Goal: Task Accomplishment & Management: Use online tool/utility

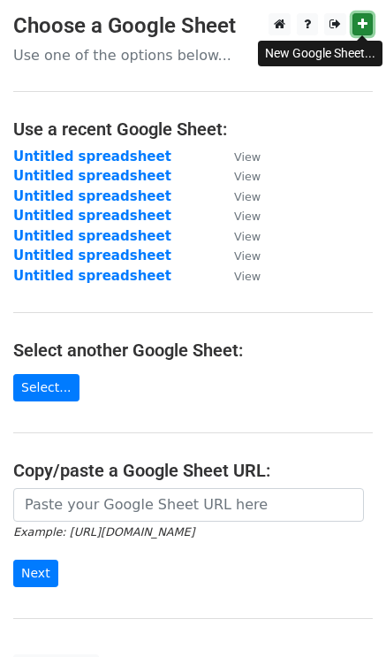
click at [361, 19] on icon at bounding box center [363, 24] width 10 height 12
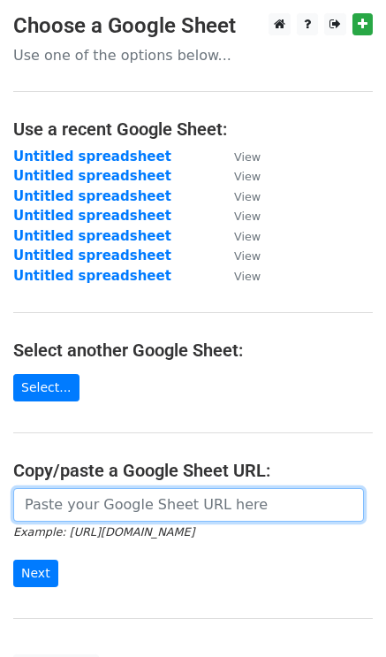
click at [58, 513] on input "url" at bounding box center [188, 505] width 351 height 34
paste input "https://docs.google.com/spreadsheets/d/1w9mahNUHGLsL31psSCg1amcS6t27R5AWrSEPGzd…"
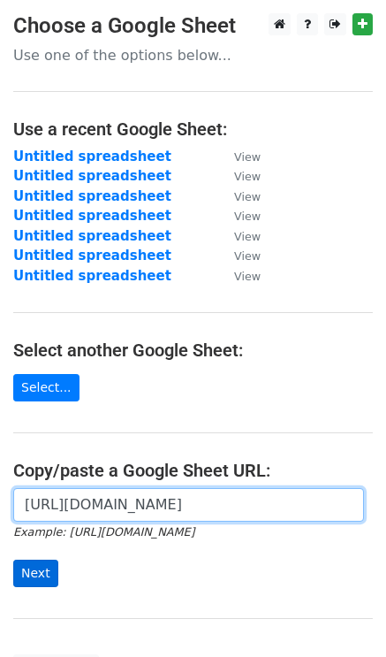
type input "https://docs.google.com/spreadsheets/d/1w9mahNUHGLsL31psSCg1amcS6t27R5AWrSEPGzd…"
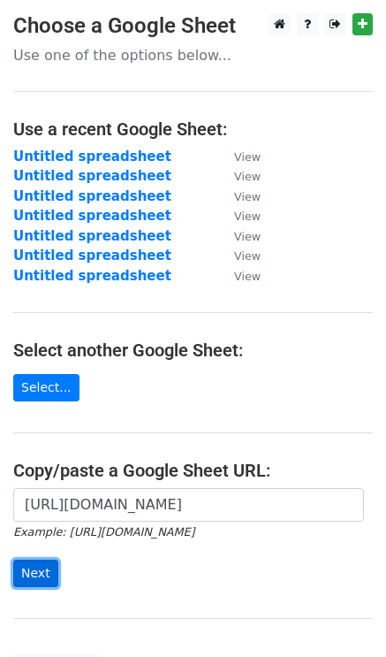
scroll to position [0, 0]
click at [42, 573] on input "Next" at bounding box center [35, 573] width 45 height 27
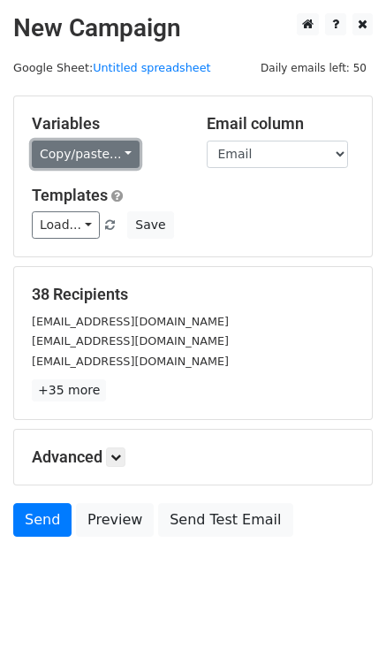
click at [85, 154] on link "Copy/paste..." at bounding box center [86, 154] width 108 height 27
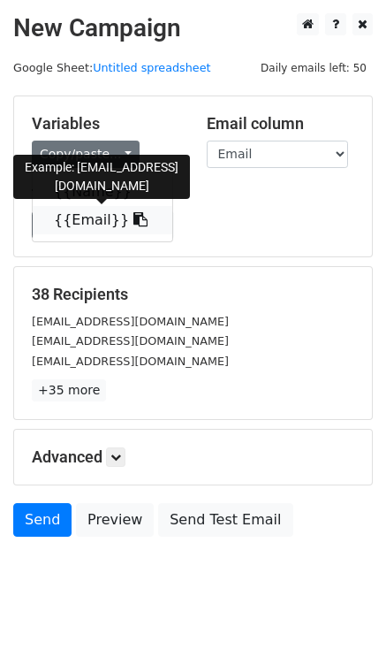
click at [103, 217] on link "{{Email}}" at bounding box center [103, 220] width 140 height 28
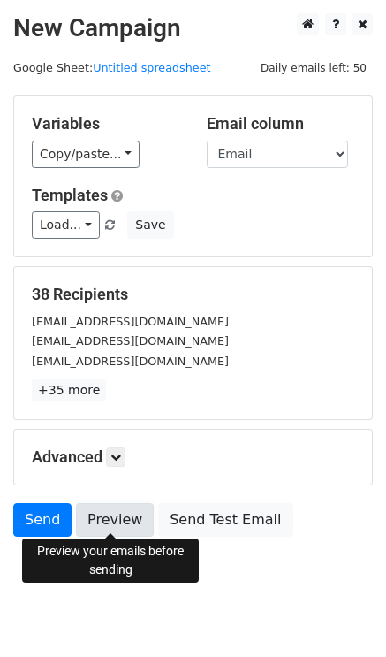
click at [122, 516] on link "Preview" at bounding box center [115, 520] width 78 height 34
click at [103, 510] on link "Preview" at bounding box center [115, 520] width 78 height 34
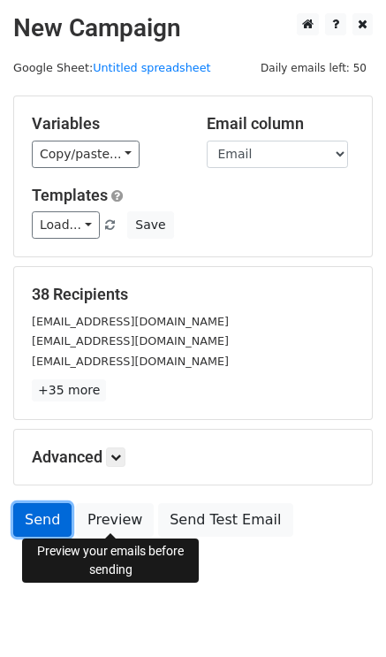
click at [40, 519] on link "Send" at bounding box center [42, 520] width 58 height 34
